Goal: Task Accomplishment & Management: Use online tool/utility

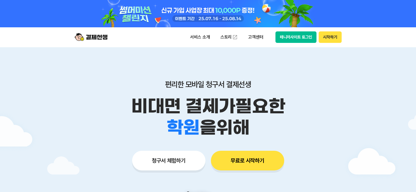
click at [174, 162] on button "청구서 체험하기" at bounding box center [168, 161] width 73 height 20
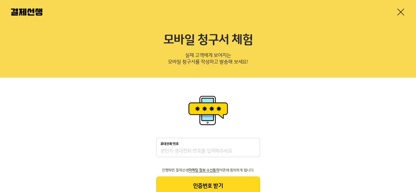
click at [402, 13] on link at bounding box center [400, 12] width 9 height 9
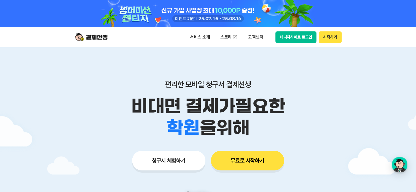
click at [331, 40] on button "시작하기" at bounding box center [330, 36] width 23 height 11
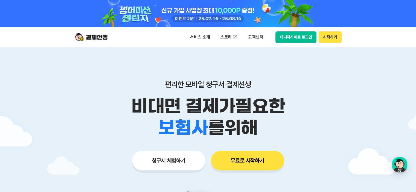
click at [298, 37] on button "매니저사이트 로그인" at bounding box center [295, 36] width 41 height 11
